Goal: Information Seeking & Learning: Learn about a topic

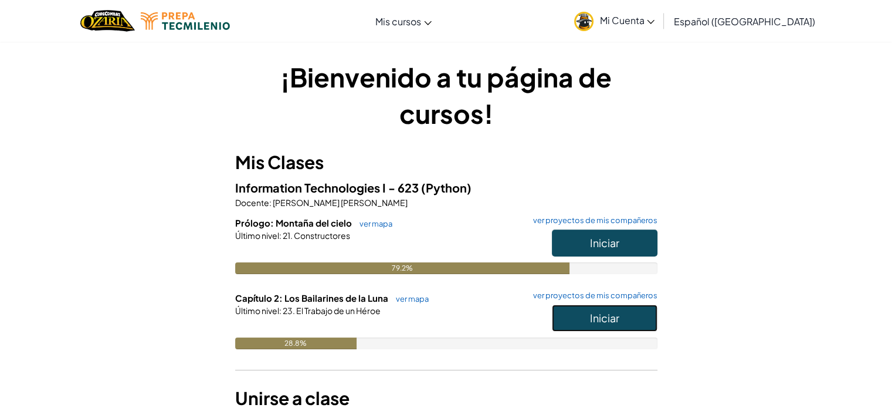
click at [607, 324] on button "Iniciar" at bounding box center [605, 318] width 106 height 27
